Goal: Transaction & Acquisition: Purchase product/service

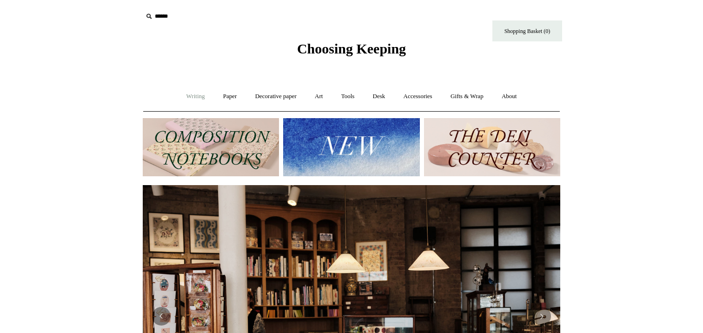
click at [184, 95] on link "Writing +" at bounding box center [195, 96] width 35 height 25
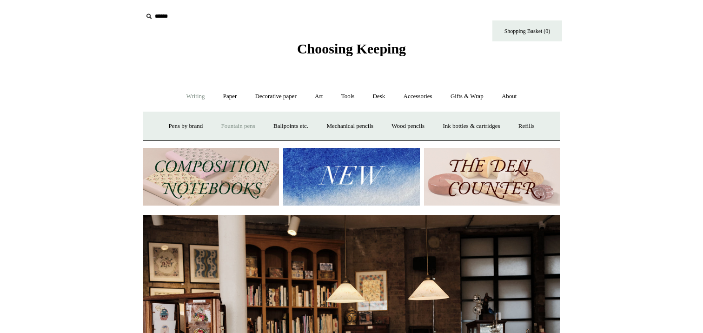
click at [229, 126] on link "Fountain pens +" at bounding box center [237, 126] width 51 height 25
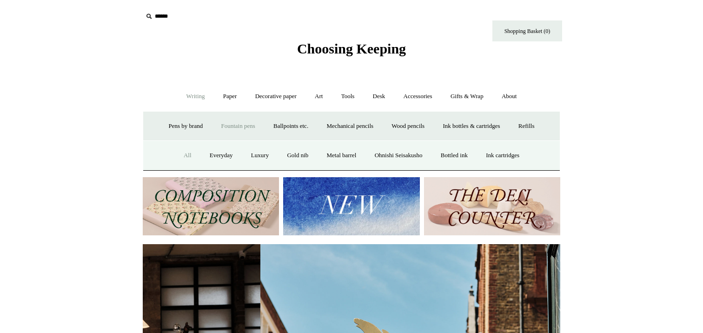
scroll to position [0, 417]
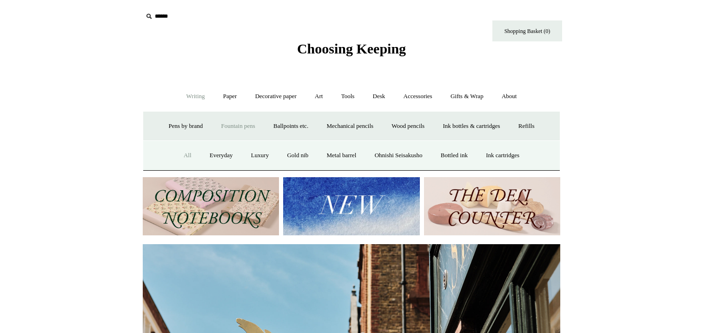
click at [180, 153] on link "All" at bounding box center [187, 155] width 25 height 25
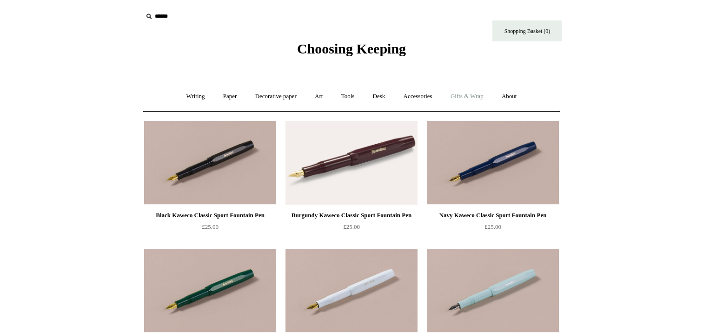
click at [484, 92] on link "Gifts & Wrap +" at bounding box center [467, 96] width 50 height 25
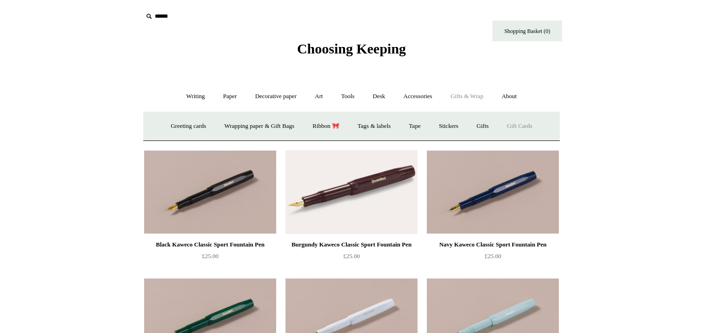
click at [515, 124] on link "Gift Cards" at bounding box center [519, 126] width 42 height 25
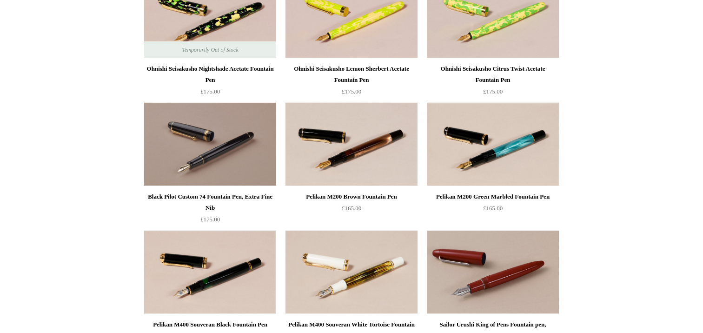
scroll to position [2601, 0]
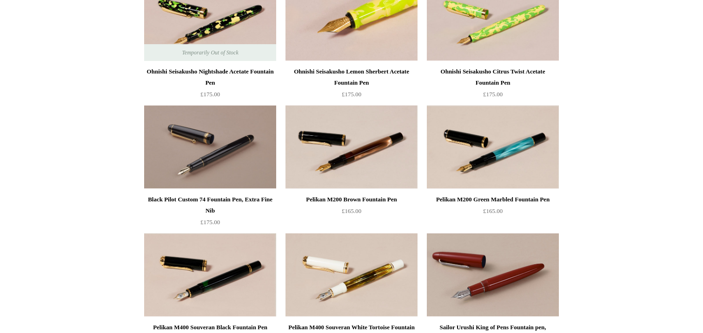
click at [358, 42] on img at bounding box center [351, 19] width 132 height 84
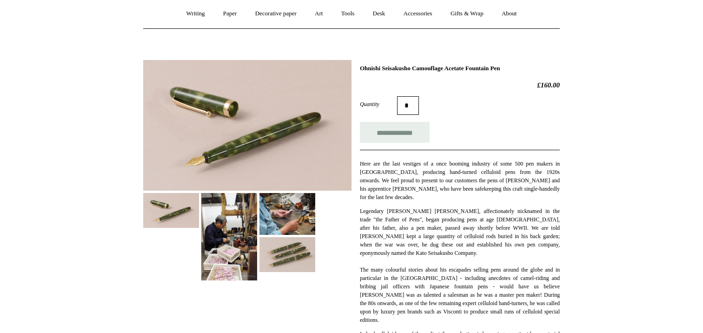
scroll to position [84, 0]
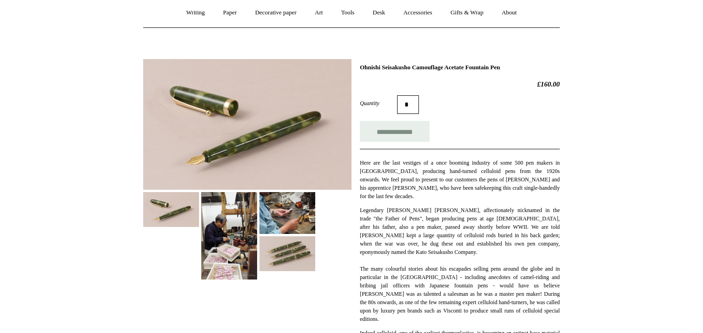
click at [275, 245] on img at bounding box center [287, 253] width 56 height 35
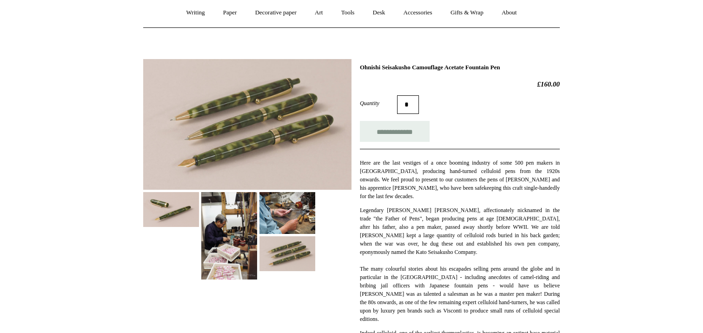
click at [274, 115] on img at bounding box center [247, 124] width 208 height 131
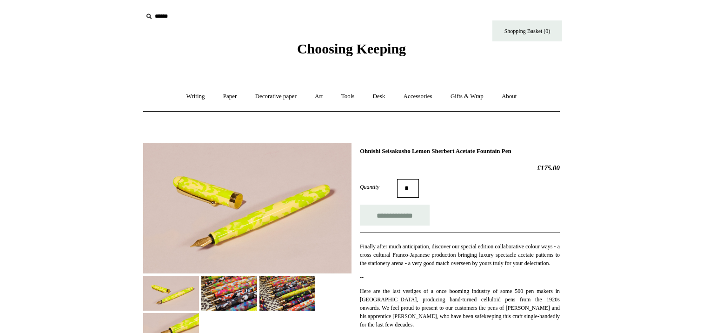
click at [271, 233] on img at bounding box center [247, 208] width 208 height 131
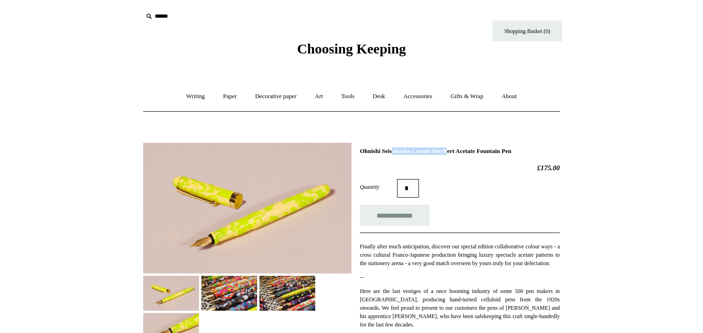
drag, startPoint x: 360, startPoint y: 153, endPoint x: 421, endPoint y: 150, distance: 60.9
click at [421, 150] on h1 "Ohnishi Seisakusho Lemon Sherbert Acetate Fountain Pen" at bounding box center [460, 150] width 200 height 7
copy h1 "Ohnishi Seisakusho"
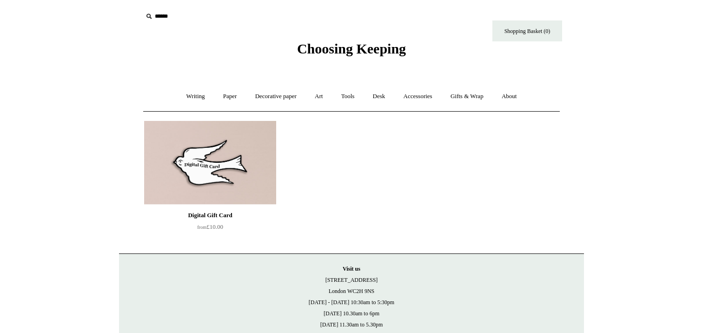
click at [200, 162] on img at bounding box center [210, 163] width 132 height 84
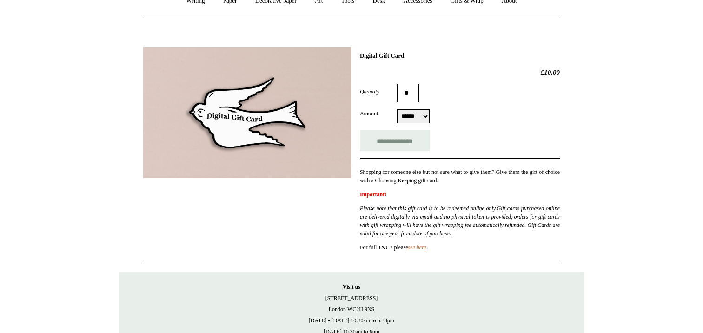
scroll to position [96, 0]
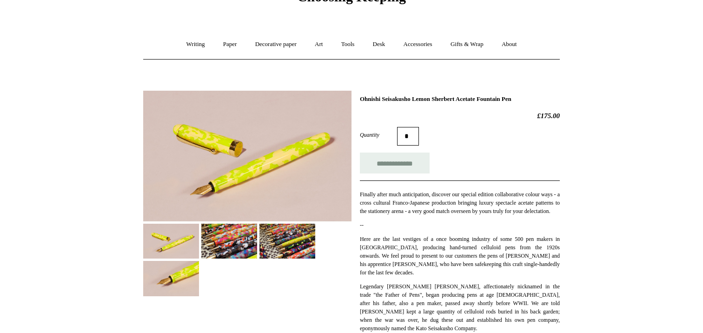
scroll to position [53, 0]
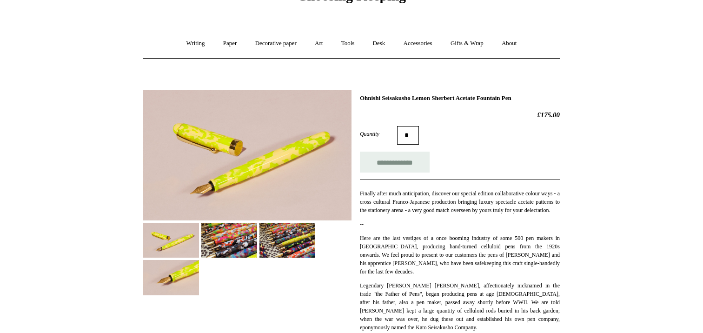
click at [293, 235] on img at bounding box center [287, 240] width 56 height 35
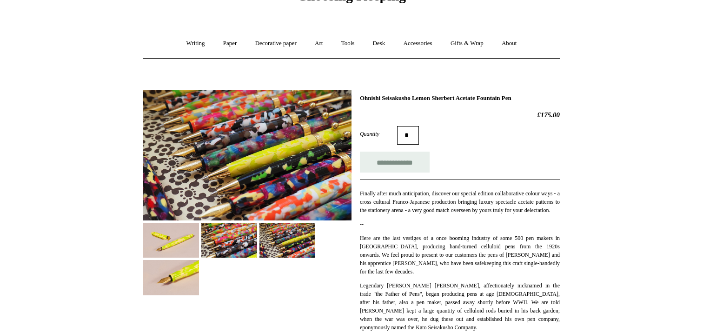
click at [237, 237] on img at bounding box center [229, 240] width 56 height 35
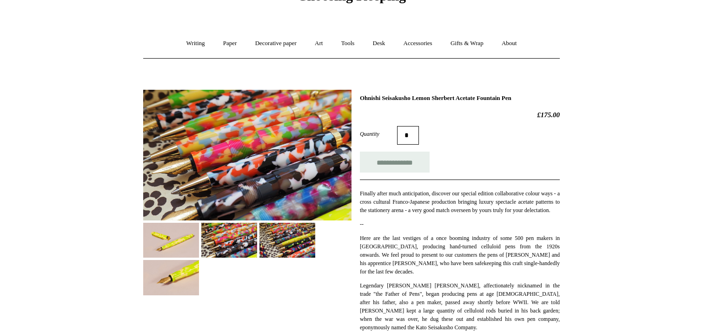
click at [280, 240] on img at bounding box center [287, 240] width 56 height 35
